Goal: Task Accomplishment & Management: Complete application form

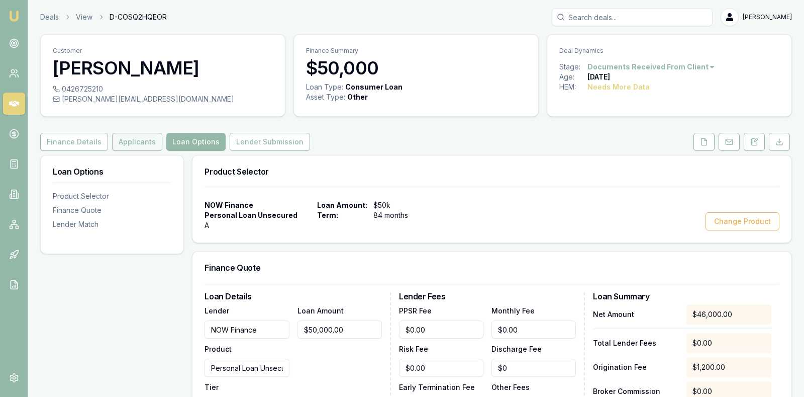
click at [128, 139] on button "Applicants" at bounding box center [137, 142] width 50 height 18
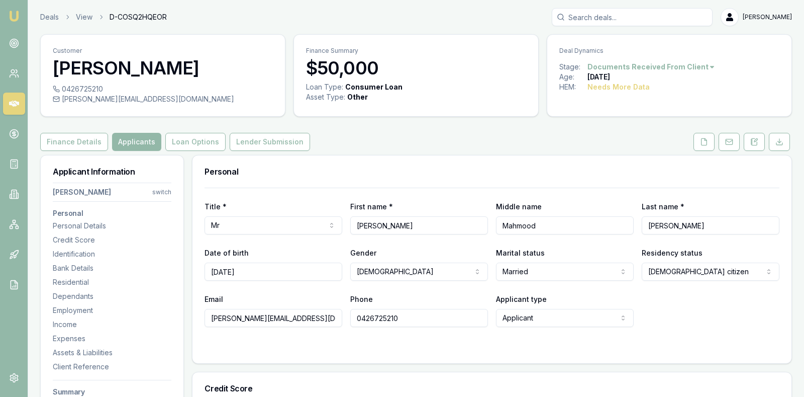
click at [399, 137] on div "Finance Details Applicants Loan Options Lender Submission" at bounding box center [416, 142] width 752 height 18
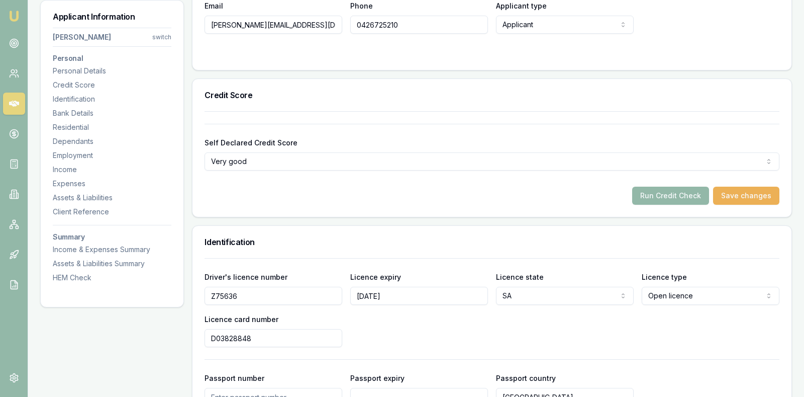
scroll to position [302, 0]
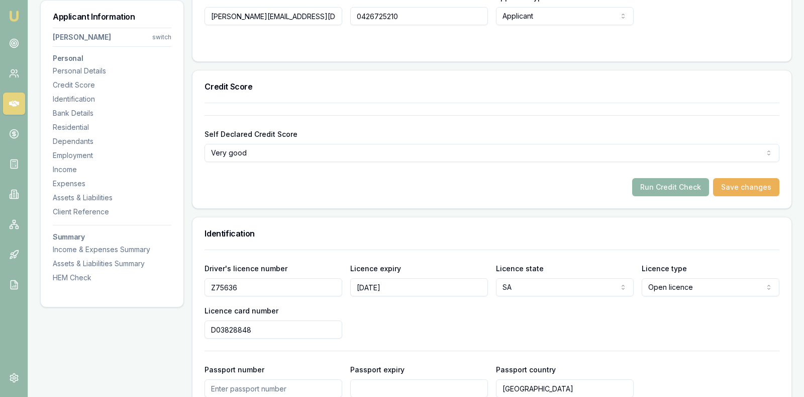
click at [699, 187] on button "Run Credit Check" at bounding box center [670, 187] width 77 height 18
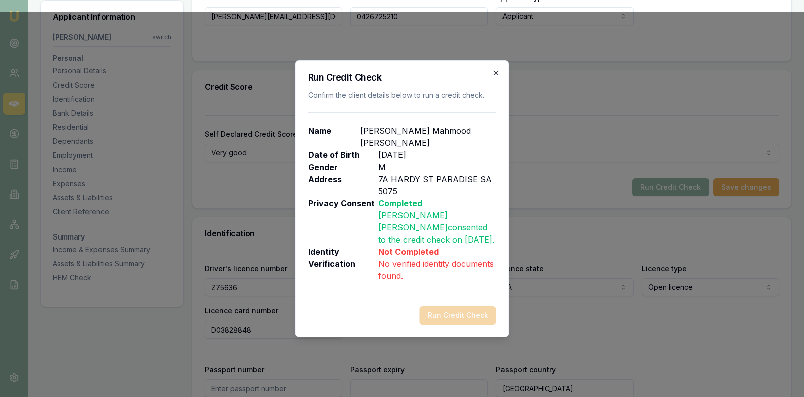
click at [496, 70] on icon "button" at bounding box center [497, 73] width 8 height 8
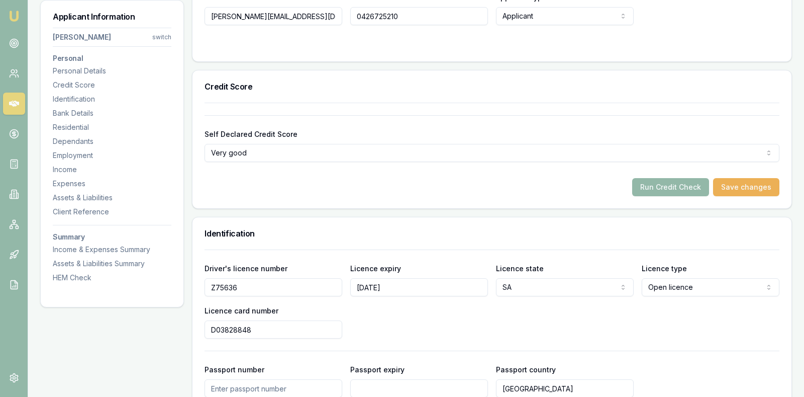
click at [599, 324] on div "Driver's licence number [DRIVERS_LICENSE_NUMBER] Licence expiry [DATE] Licence …" at bounding box center [492, 300] width 575 height 76
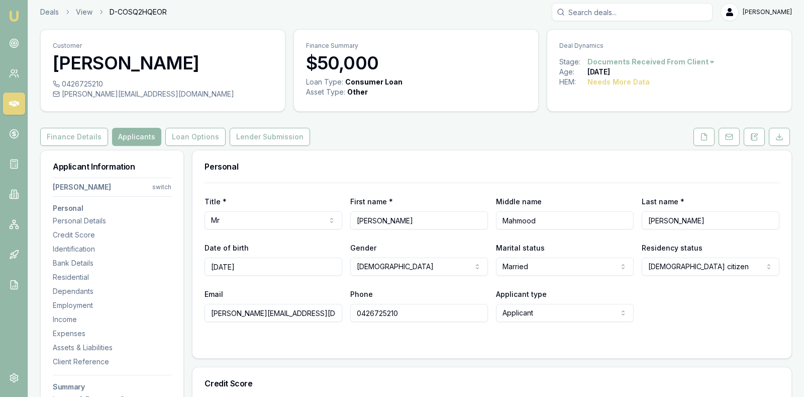
scroll to position [0, 0]
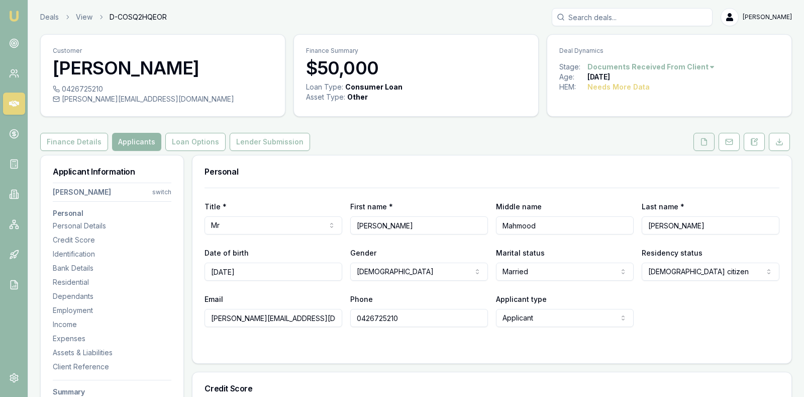
click at [703, 139] on icon at bounding box center [704, 142] width 8 height 8
